Goal: Task Accomplishment & Management: Use online tool/utility

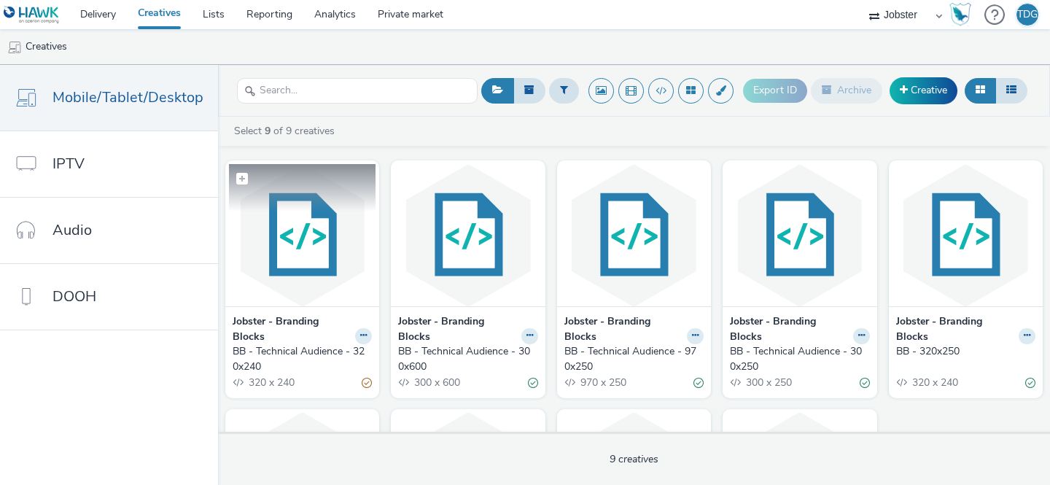
click at [291, 295] on img at bounding box center [302, 235] width 147 height 142
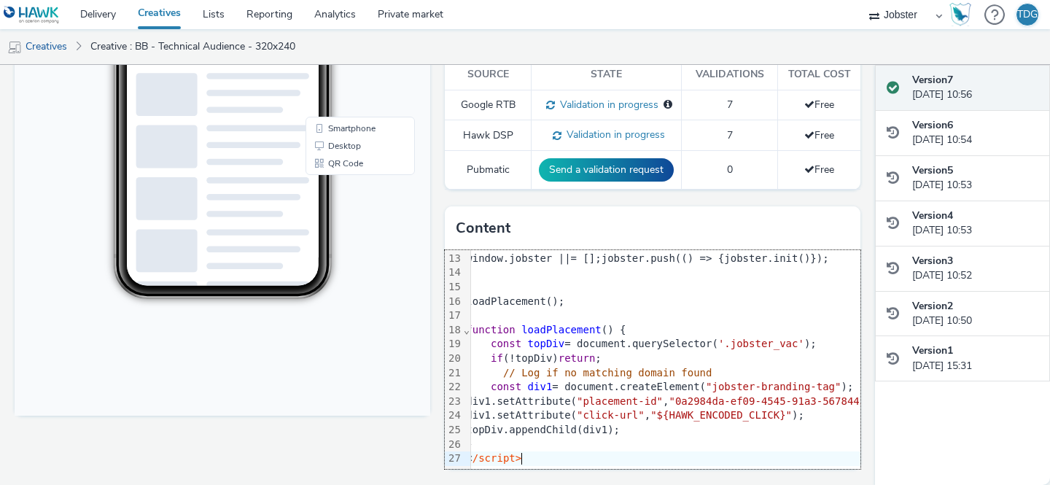
scroll to position [184, 9]
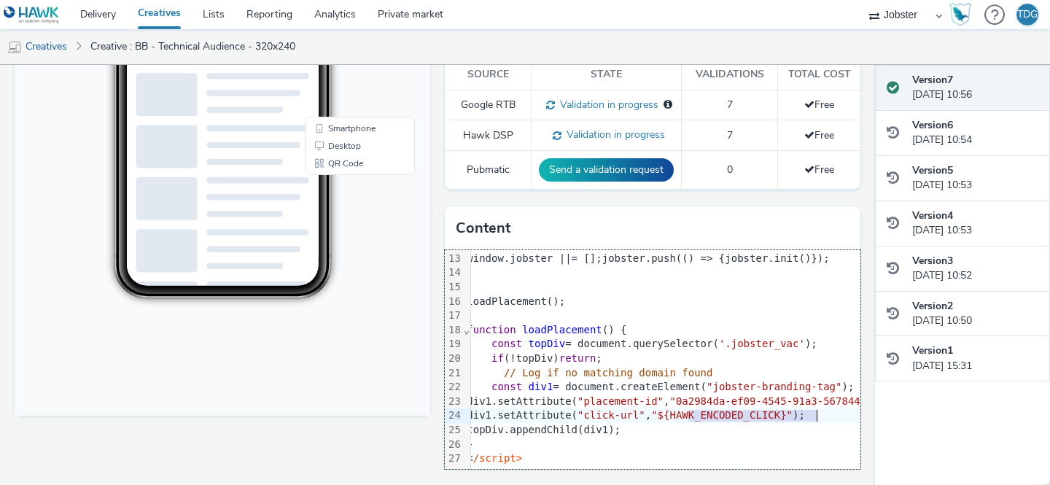
drag, startPoint x: 682, startPoint y: 404, endPoint x: 812, endPoint y: 401, distance: 129.8
click at [793, 409] on span ""${HAWK_ENCODED_CLICK}"" at bounding box center [721, 415] width 141 height 12
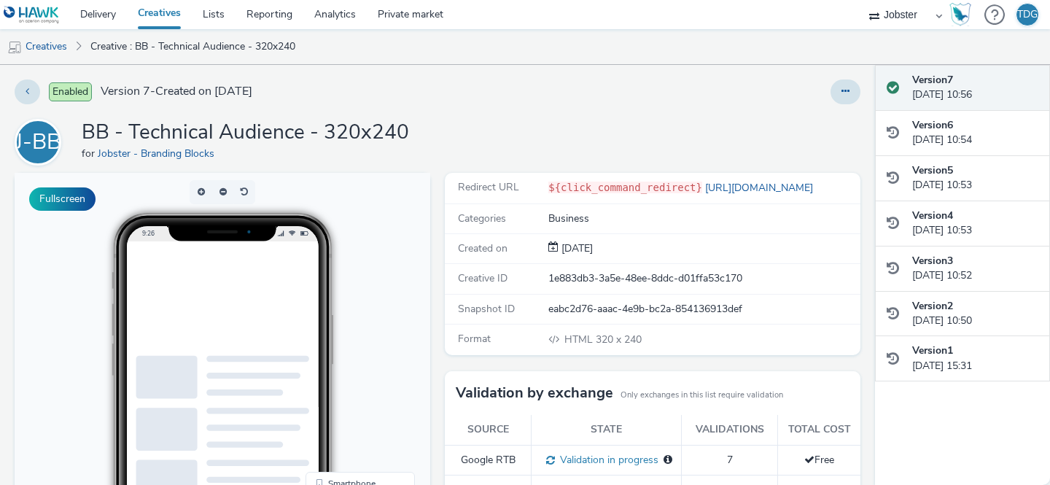
scroll to position [0, 0]
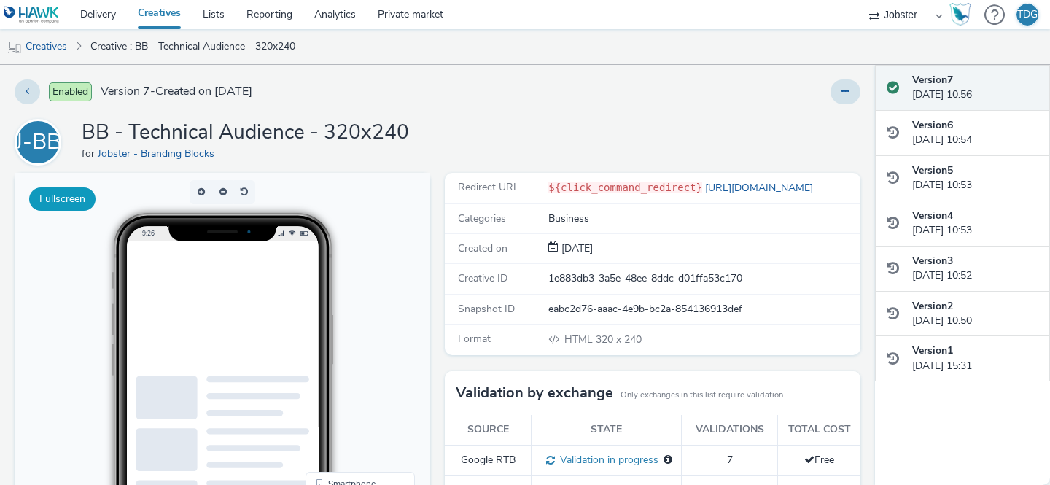
click at [70, 201] on button "Fullscreen" at bounding box center [62, 198] width 66 height 23
click at [830, 88] on button at bounding box center [845, 91] width 30 height 25
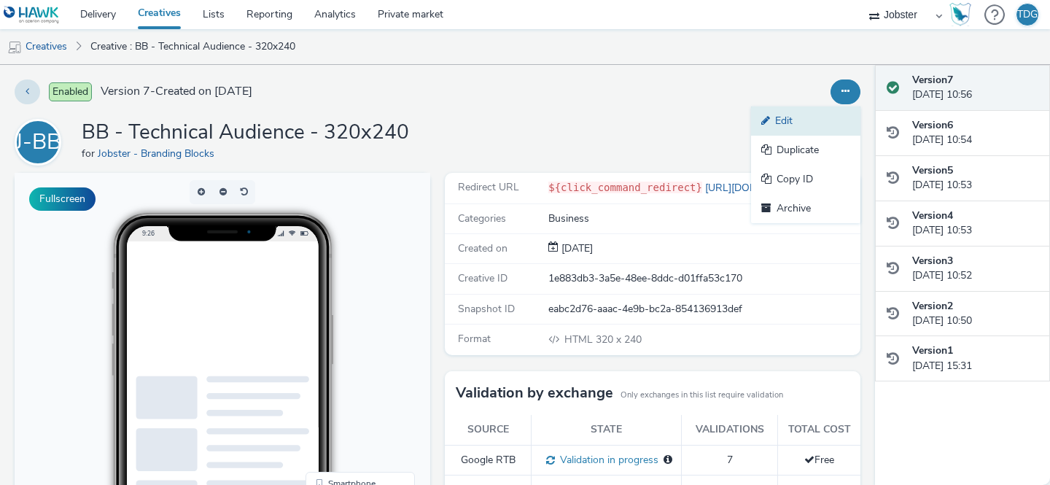
click at [776, 121] on link "Edit" at bounding box center [805, 120] width 109 height 29
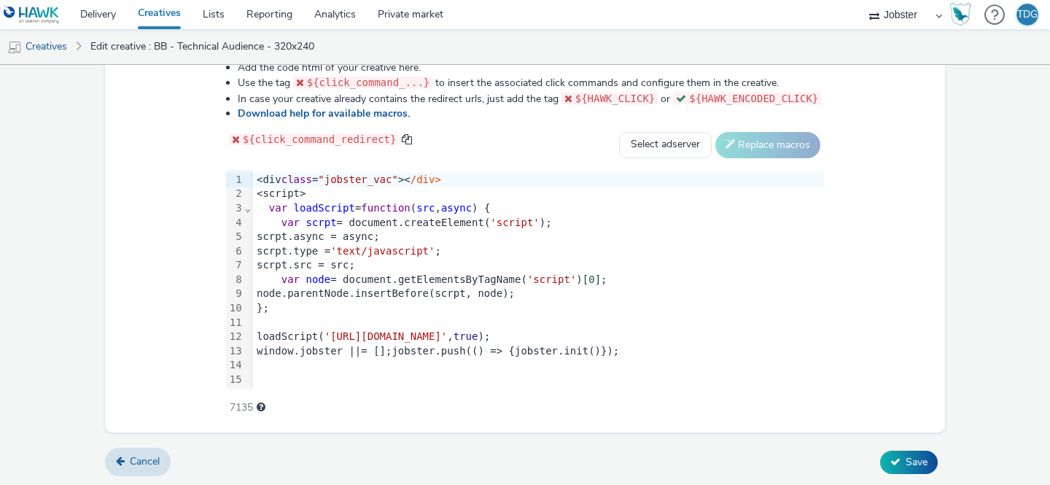
scroll to position [173, 0]
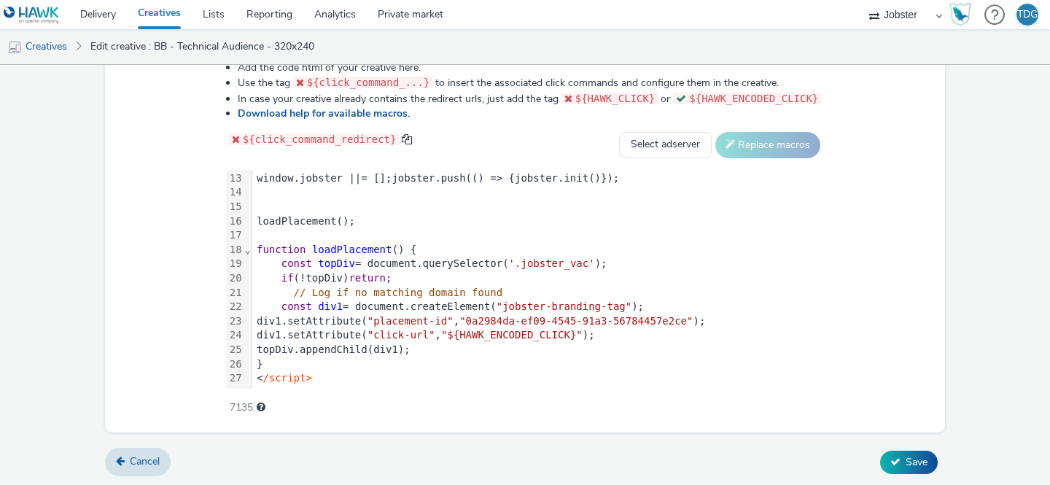
click at [524, 338] on span ""${HAWK_ENCODED_CLICK}"" at bounding box center [511, 335] width 141 height 12
drag, startPoint x: 472, startPoint y: 333, endPoint x: 603, endPoint y: 331, distance: 131.3
click at [583, 331] on span ""${HAWK_ENCODED_CLICK}"" at bounding box center [511, 335] width 141 height 12
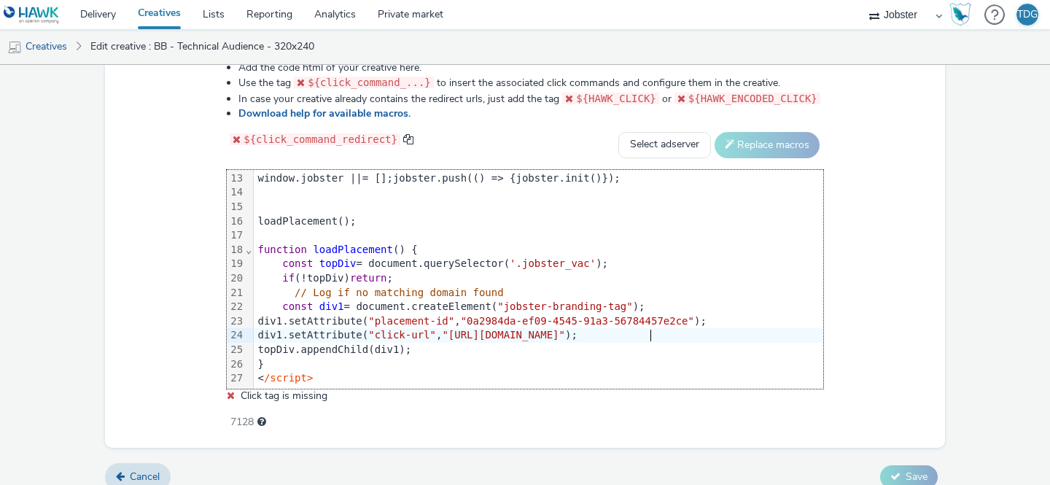
scroll to position [777, 0]
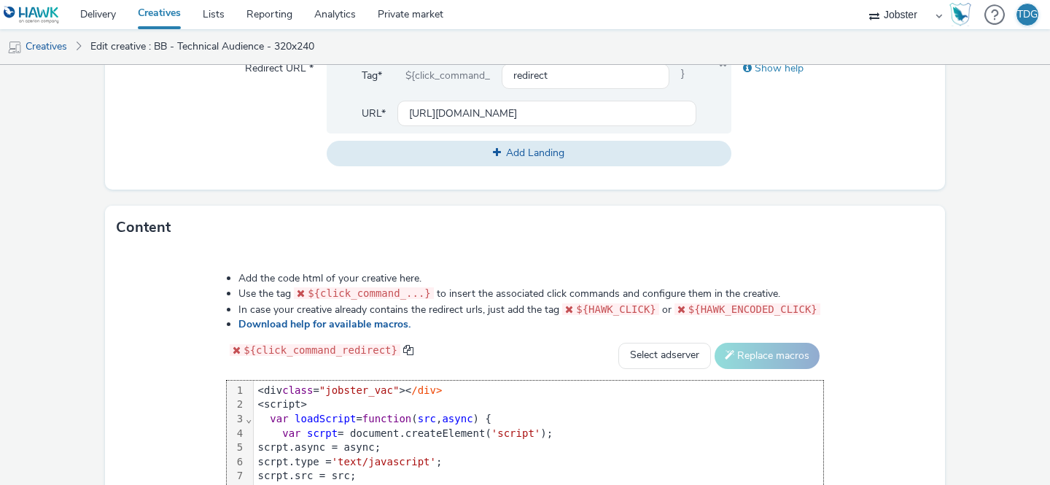
scroll to position [568, 0]
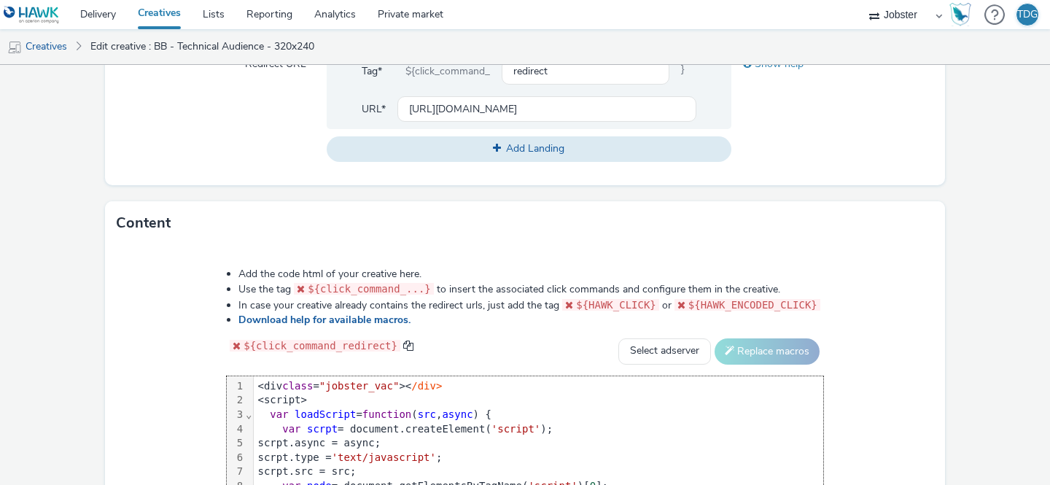
click at [401, 386] on div "<div class = "jobster_vac" >< /div>" at bounding box center [538, 386] width 569 height 15
click at [403, 342] on span at bounding box center [408, 345] width 11 height 11
click at [467, 386] on span """" at bounding box center [460, 386] width 12 height 12
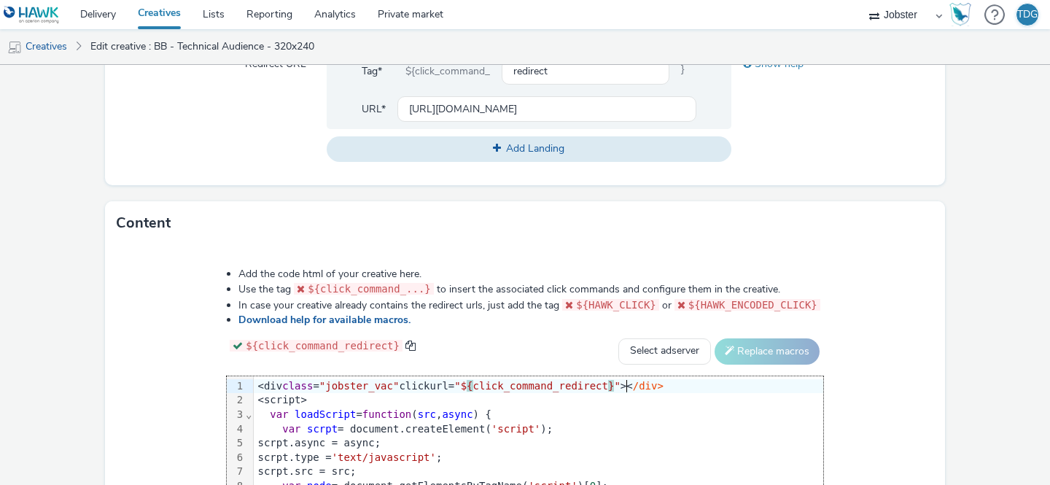
click at [596, 422] on div "var scrpt = document.createElement( 'script' );" at bounding box center [538, 429] width 569 height 15
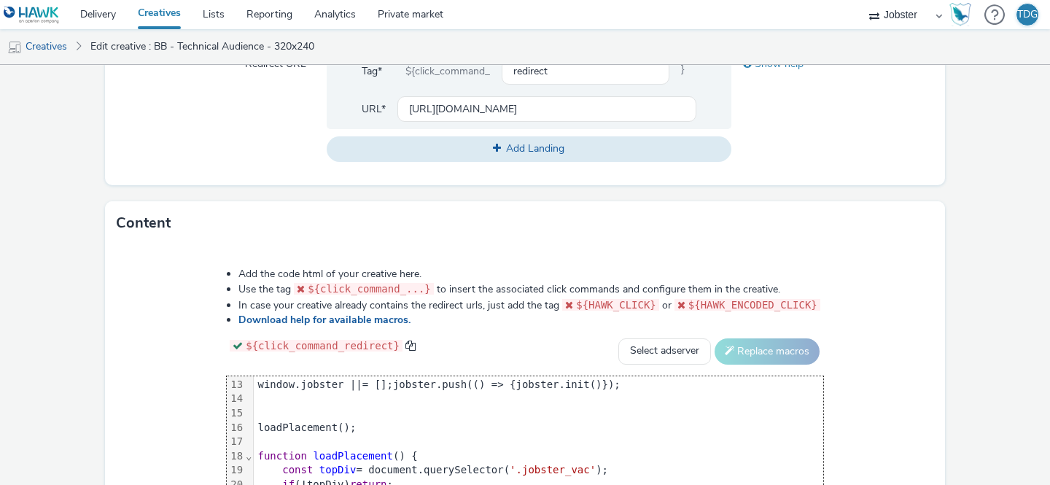
scroll to position [774, 0]
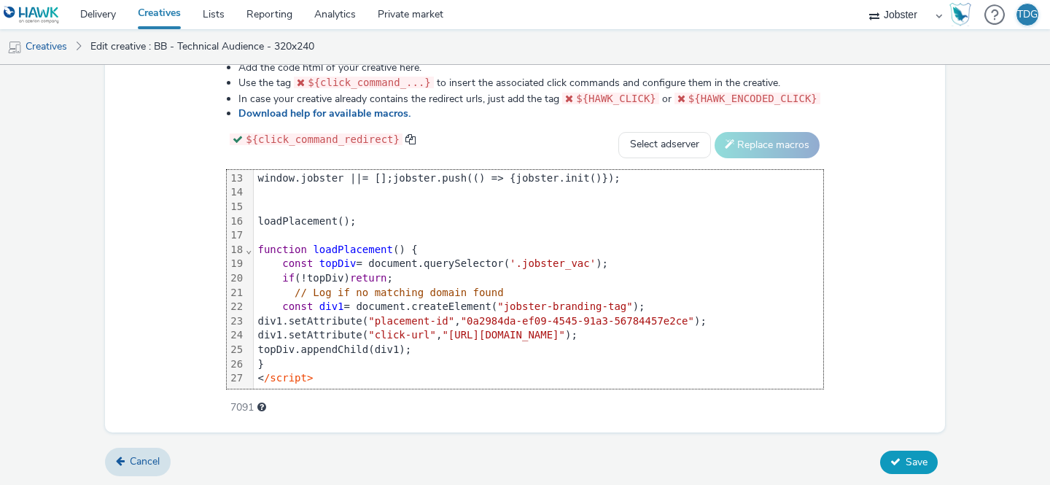
click at [909, 464] on span "Save" at bounding box center [917, 462] width 22 height 14
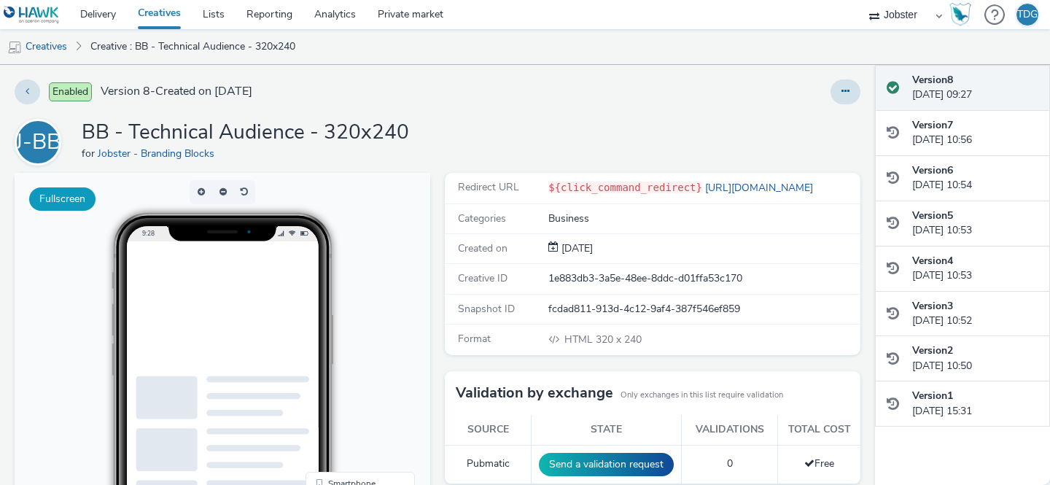
click at [79, 201] on button "Fullscreen" at bounding box center [62, 198] width 66 height 23
